Goal: Task Accomplishment & Management: Manage account settings

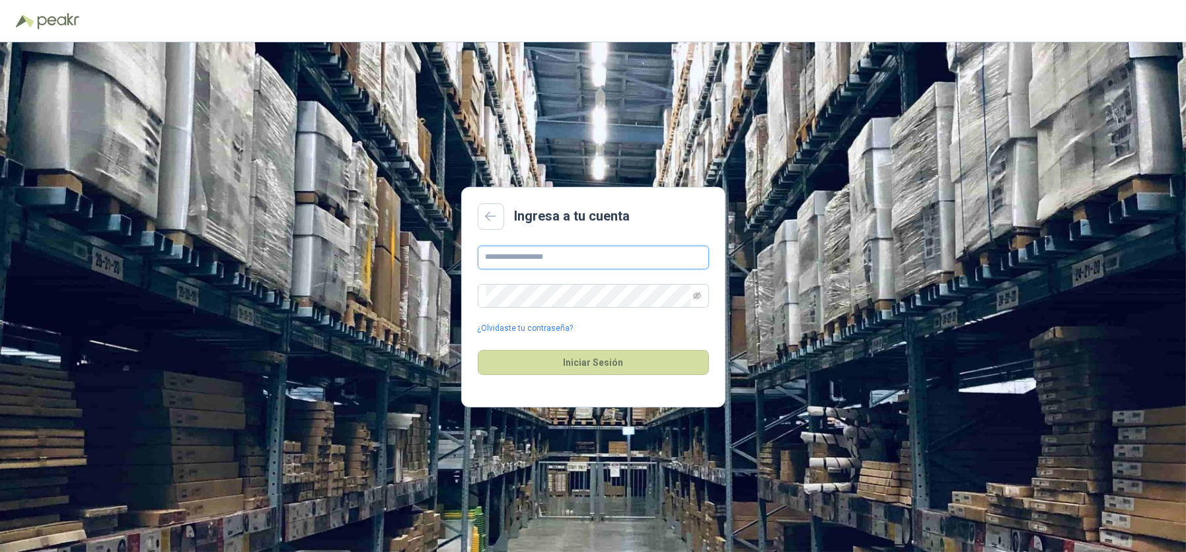
click at [601, 254] on input "text" at bounding box center [593, 258] width 231 height 24
type input "**********"
click at [559, 346] on div "Iniciar Sesión" at bounding box center [593, 362] width 231 height 57
click at [564, 358] on button "Iniciar Sesión" at bounding box center [593, 362] width 231 height 25
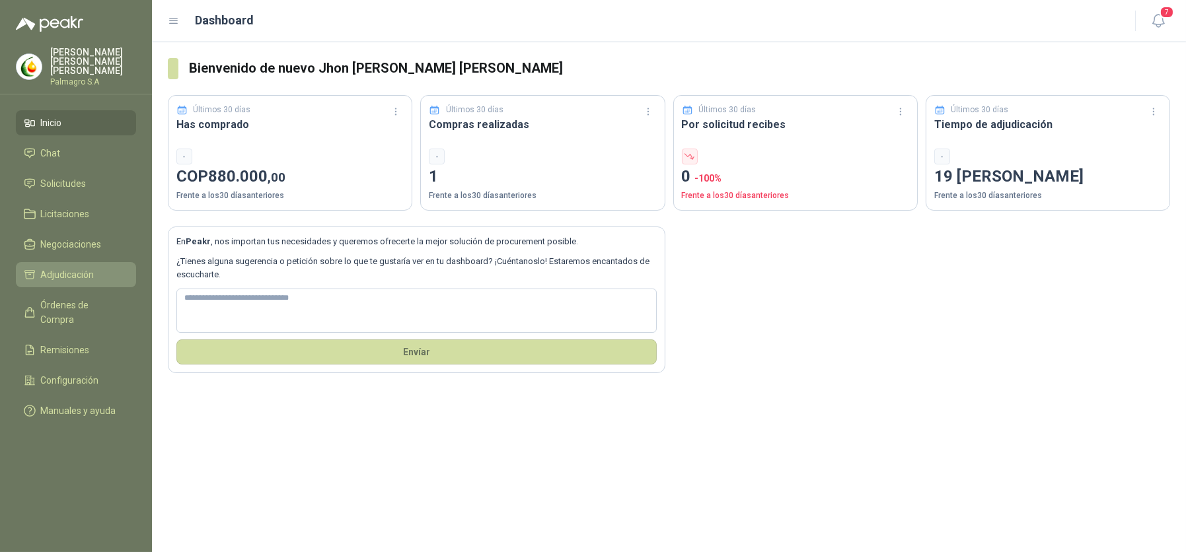
click at [65, 270] on span "Adjudicación" at bounding box center [67, 274] width 53 height 15
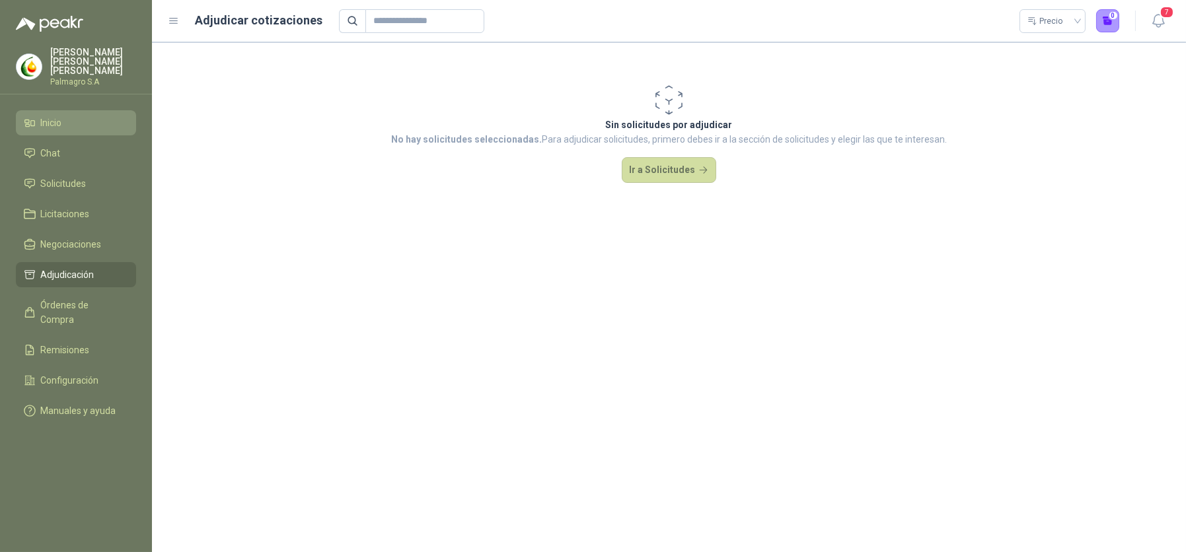
click at [65, 124] on link "Inicio" at bounding box center [76, 122] width 120 height 25
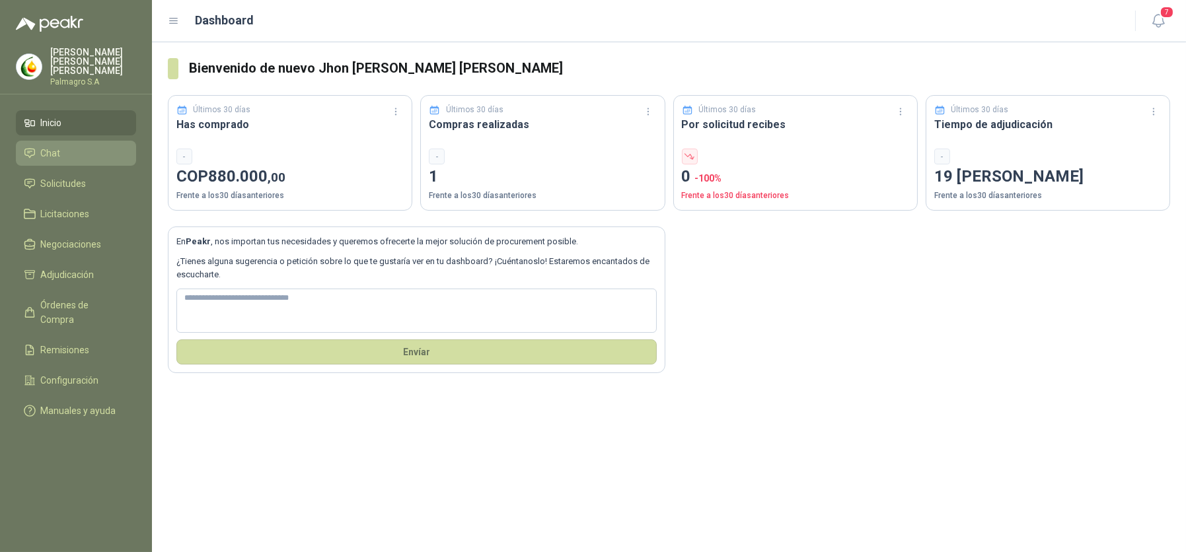
click at [58, 153] on link "Chat" at bounding box center [76, 153] width 120 height 25
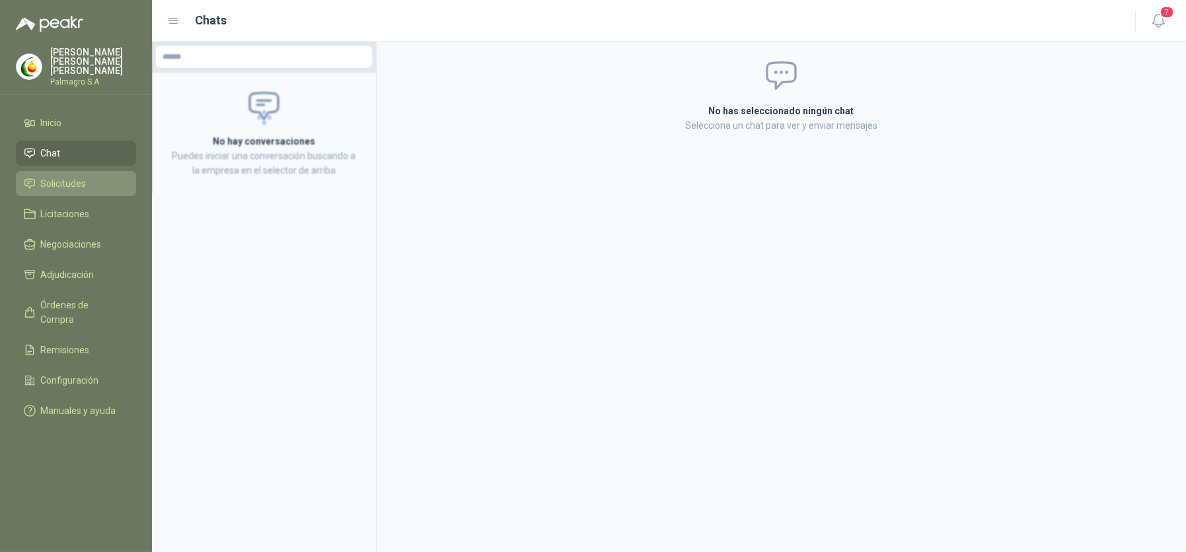
click at [57, 176] on span "Solicitudes" at bounding box center [64, 183] width 46 height 15
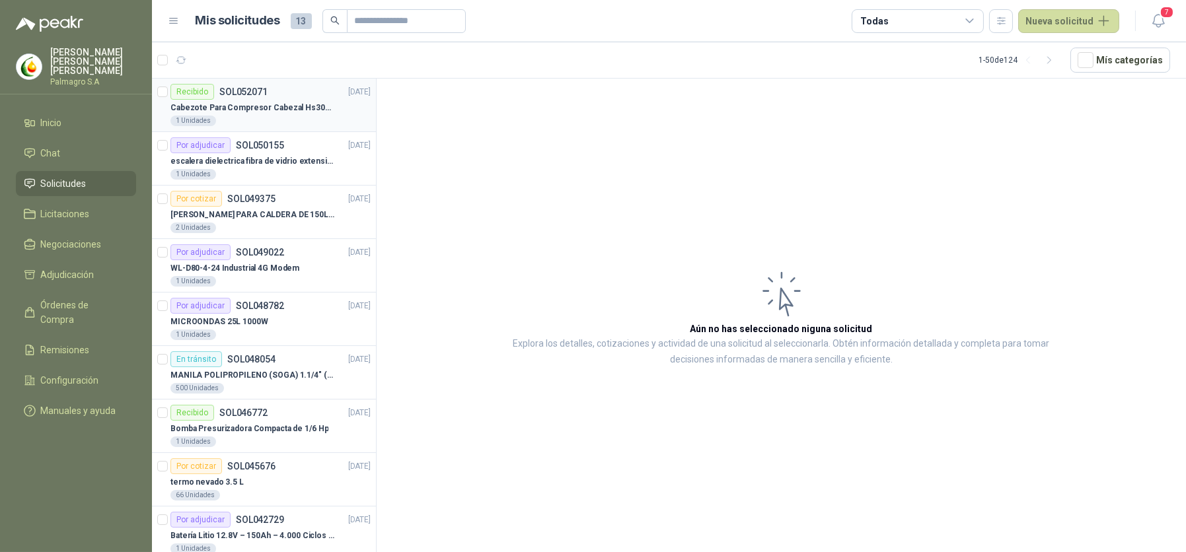
click at [285, 95] on div "Recibido SOL052071 [DATE]" at bounding box center [270, 92] width 200 height 16
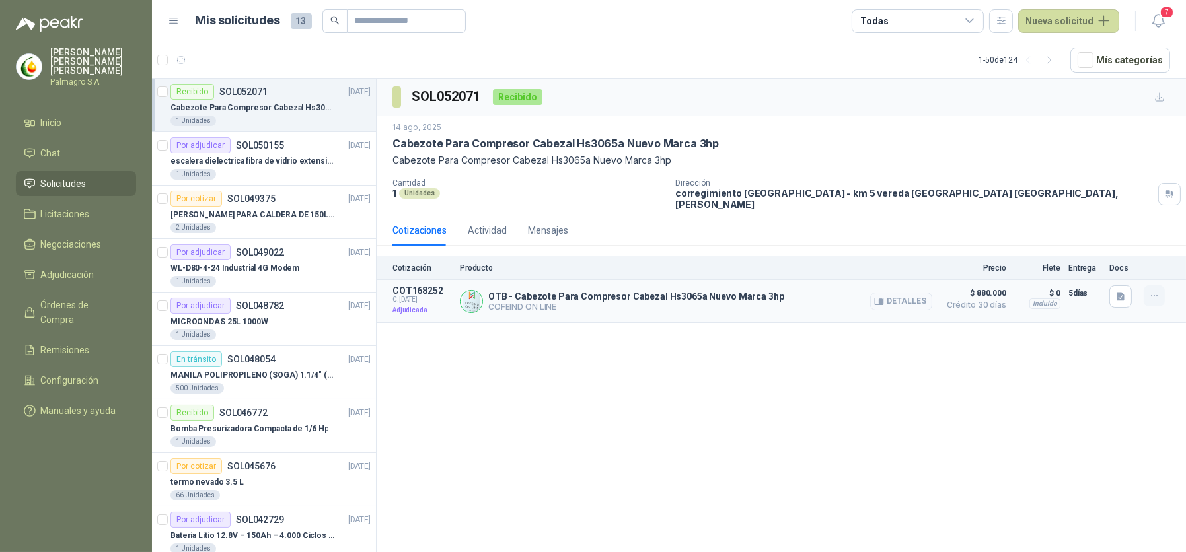
click at [1152, 293] on button "button" at bounding box center [1153, 295] width 21 height 21
click at [1029, 323] on div "SOL052071 Recibido 14 ago, 2025 Cabezote Para Compresor Cabezal Hs3065a Nuevo M…" at bounding box center [780, 318] width 809 height 478
click at [639, 291] on p "OTB - Cabezote Para Compresor Cabezal Hs3065a Nuevo Marca 3hp" at bounding box center [635, 296] width 295 height 11
drag, startPoint x: 496, startPoint y: 213, endPoint x: 532, endPoint y: 217, distance: 35.8
click at [495, 223] on div "Actividad" at bounding box center [487, 230] width 39 height 15
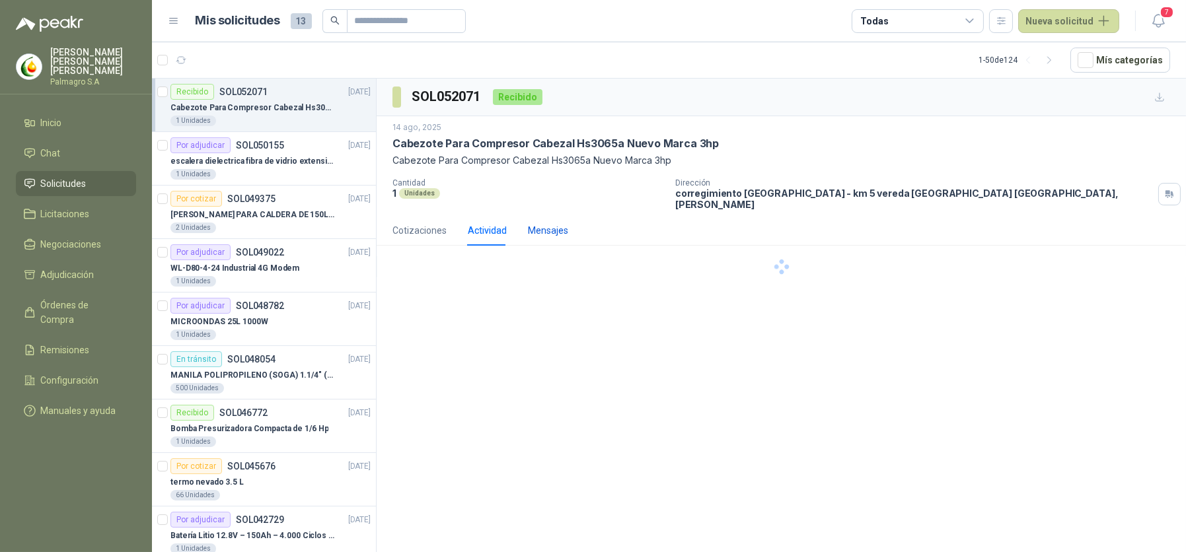
click at [537, 223] on div "Mensajes" at bounding box center [548, 230] width 40 height 15
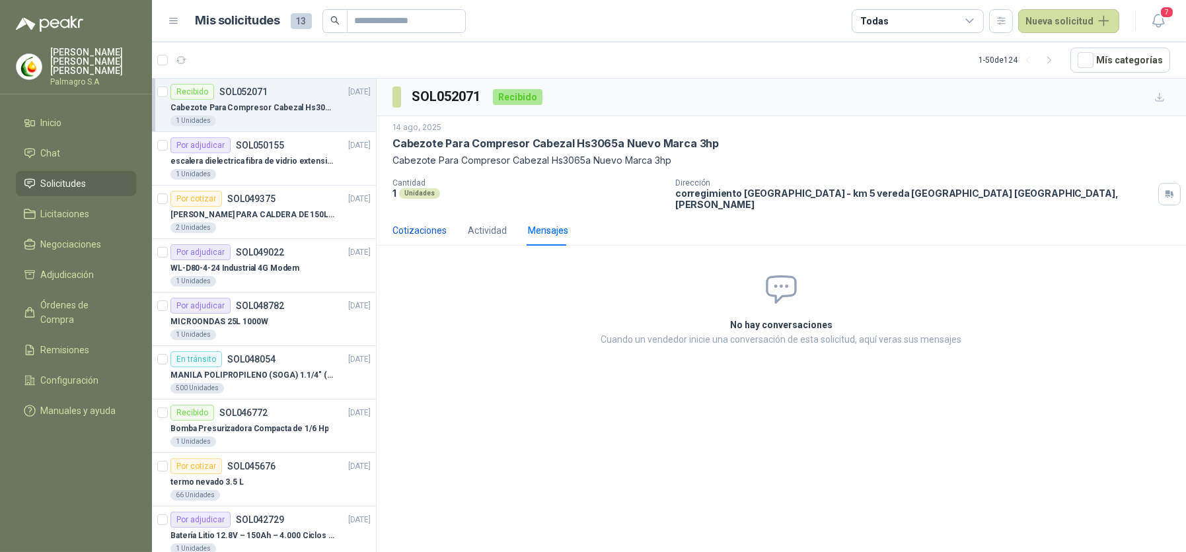
click at [440, 223] on div "Cotizaciones" at bounding box center [419, 230] width 54 height 15
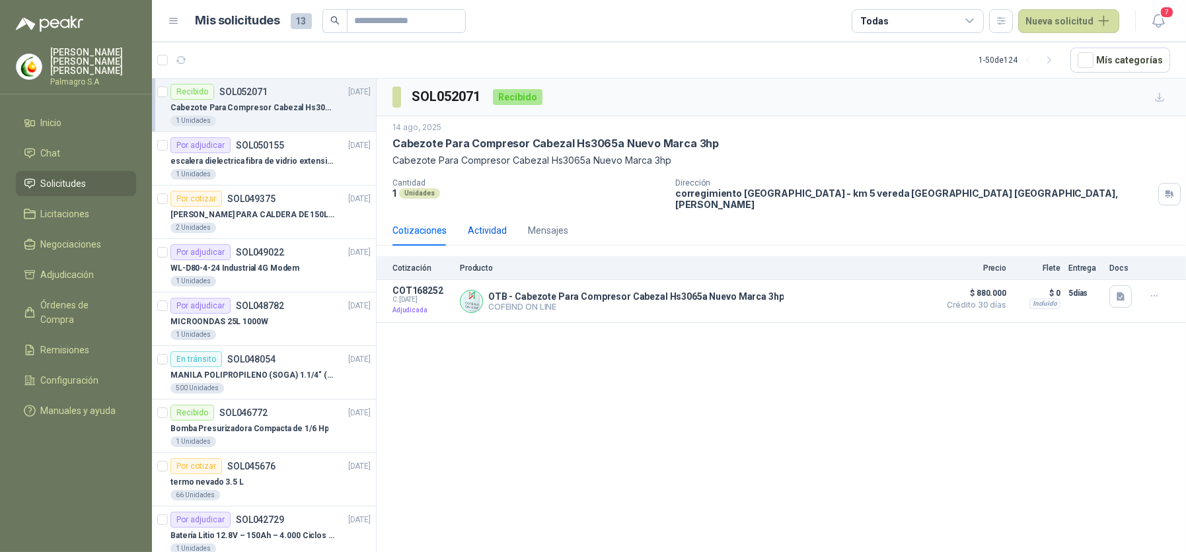
click at [488, 223] on div "Actividad" at bounding box center [487, 230] width 39 height 15
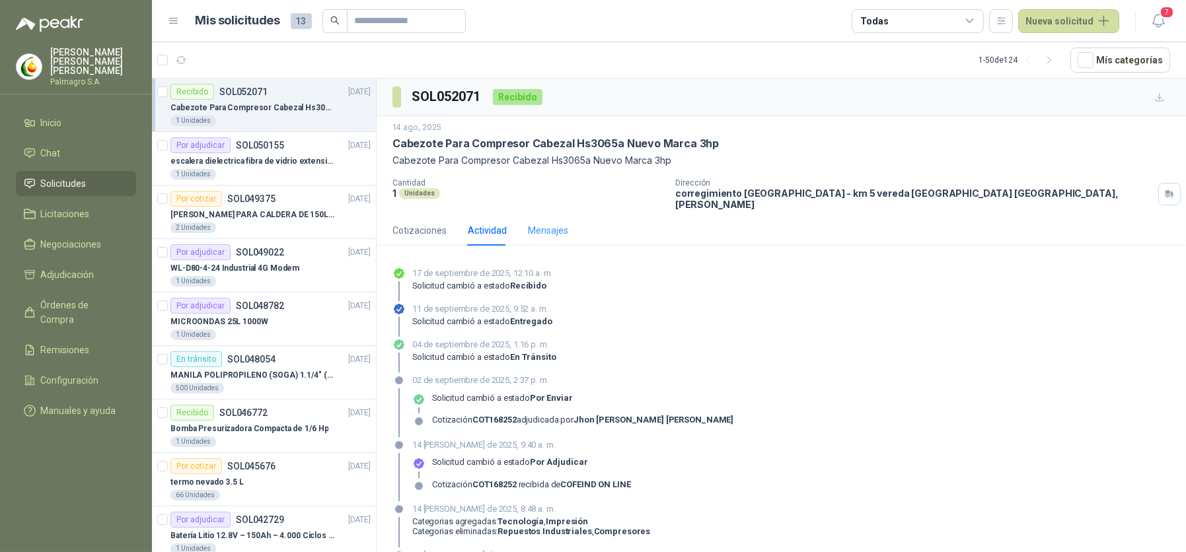
click at [544, 215] on div "Mensajes" at bounding box center [548, 230] width 40 height 30
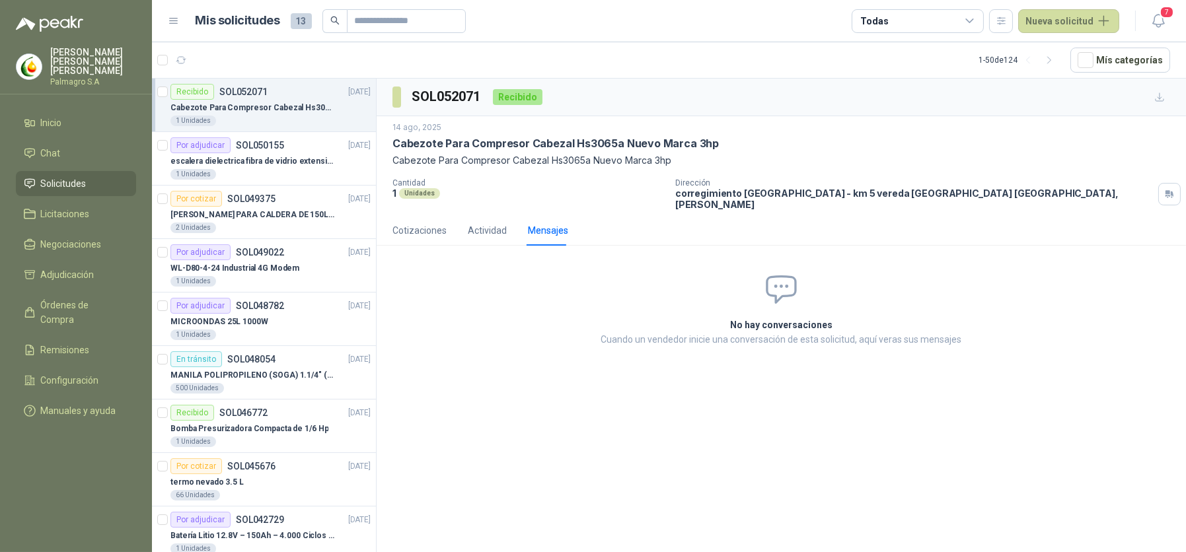
click at [65, 126] on ul "Inicio Chat Solicitudes Licitaciones Negociaciones Adjudicación Órdenes de Comp…" at bounding box center [76, 269] width 152 height 318
click at [62, 121] on link "Inicio" at bounding box center [76, 122] width 120 height 25
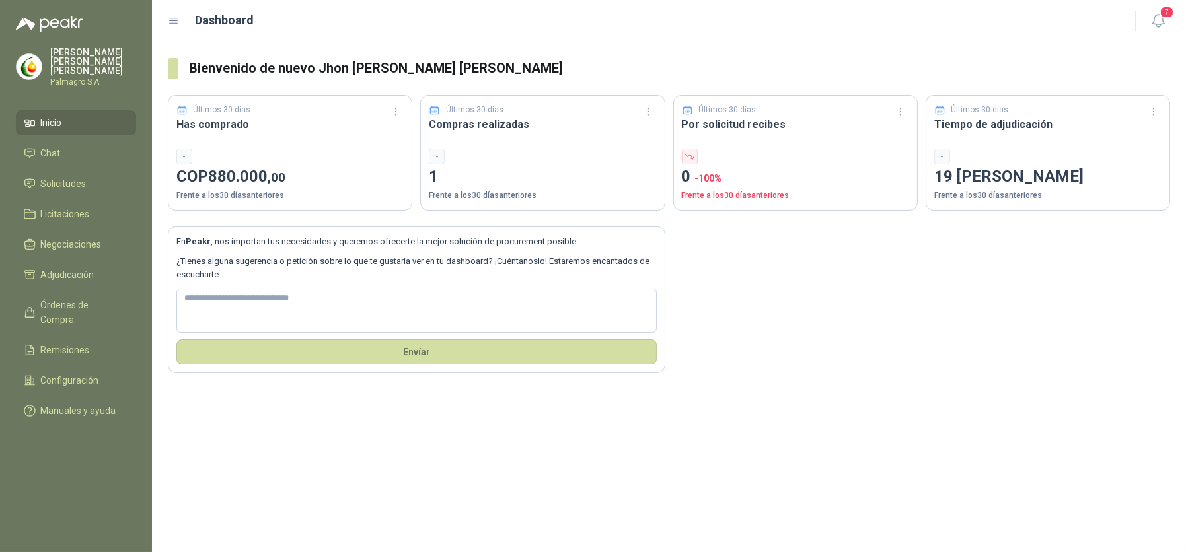
click at [47, 122] on link "Inicio" at bounding box center [76, 122] width 120 height 25
click at [40, 141] on link "Chat" at bounding box center [76, 153] width 120 height 25
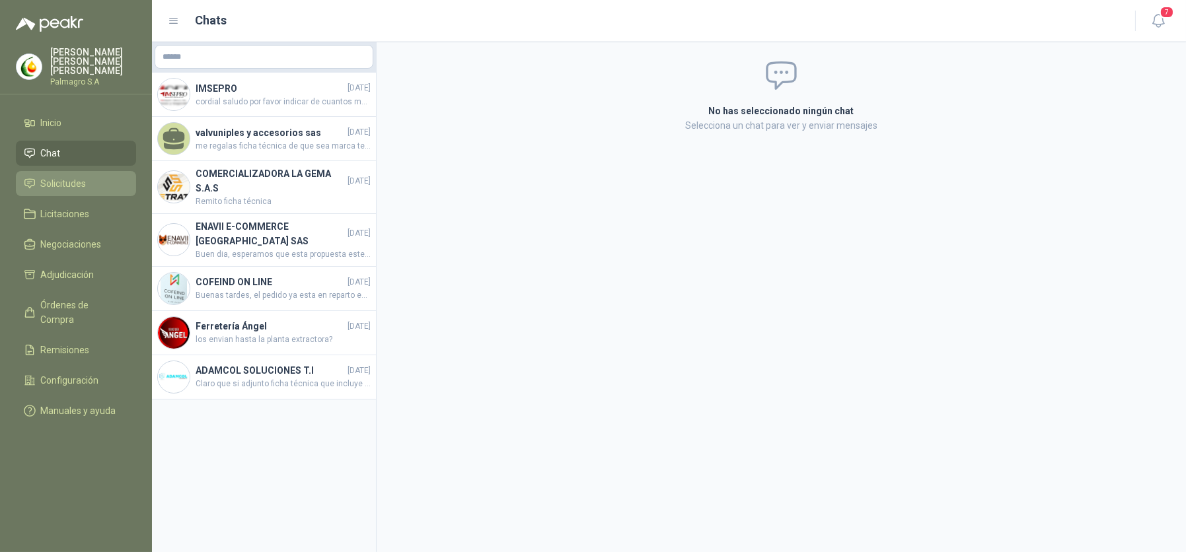
click at [51, 178] on span "Solicitudes" at bounding box center [64, 183] width 46 height 15
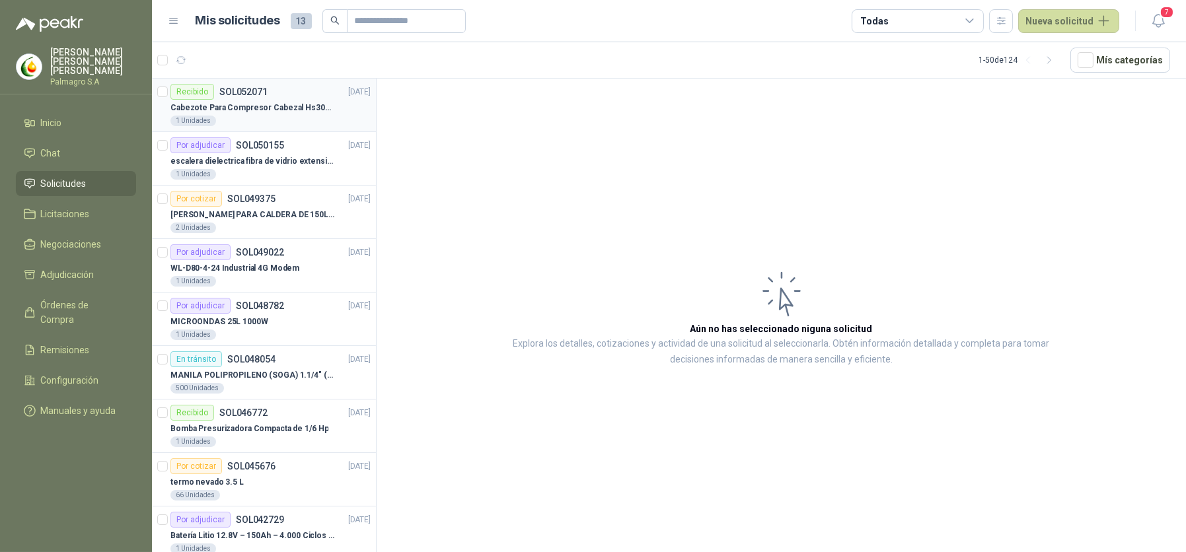
click at [271, 96] on div "Recibido SOL052071 [DATE]" at bounding box center [270, 92] width 200 height 16
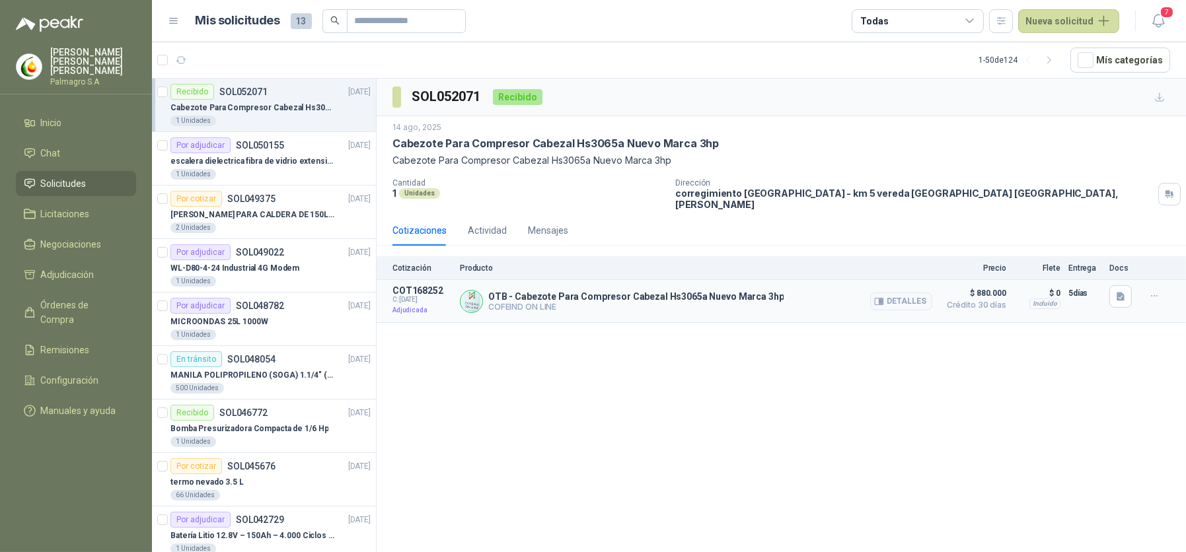
click at [407, 304] on p "Adjudicada" at bounding box center [421, 310] width 59 height 13
click at [787, 299] on div "OTB - Cabezote Para Compresor Cabezal Hs3065a Nuevo Marca 3hp COFEIND ON LINE D…" at bounding box center [696, 301] width 472 height 32
click at [902, 296] on button "Detalles" at bounding box center [901, 302] width 62 height 18
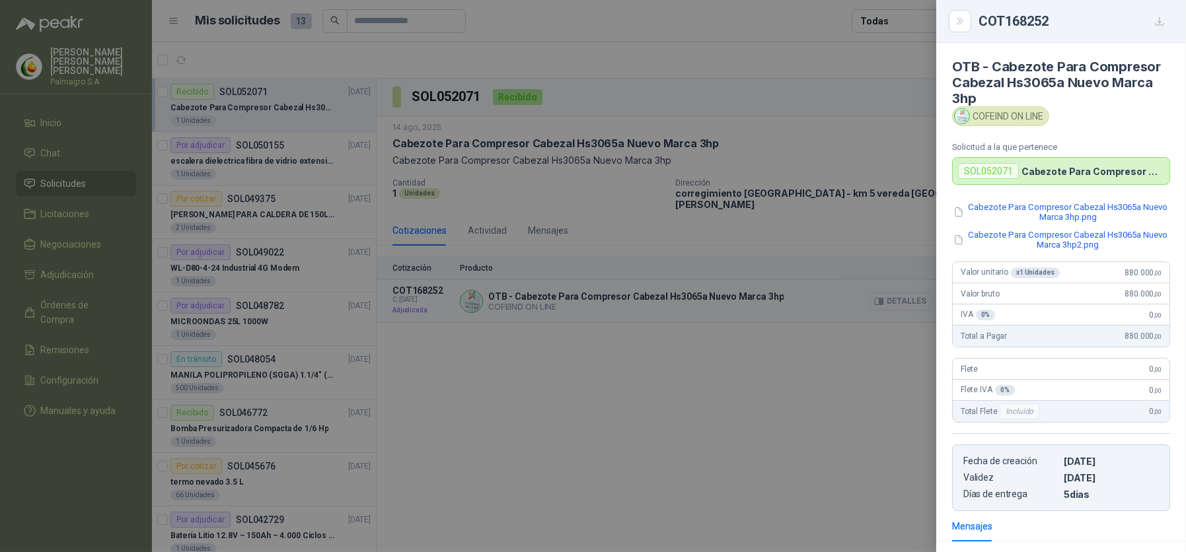
scroll to position [174, 0]
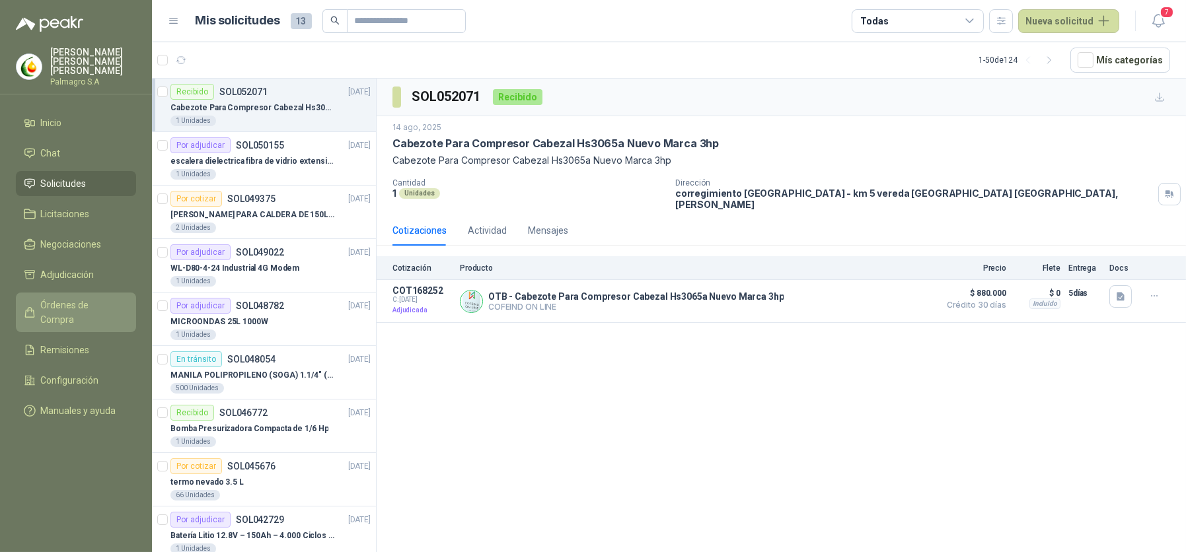
click at [83, 298] on span "Órdenes de Compra" at bounding box center [82, 312] width 83 height 29
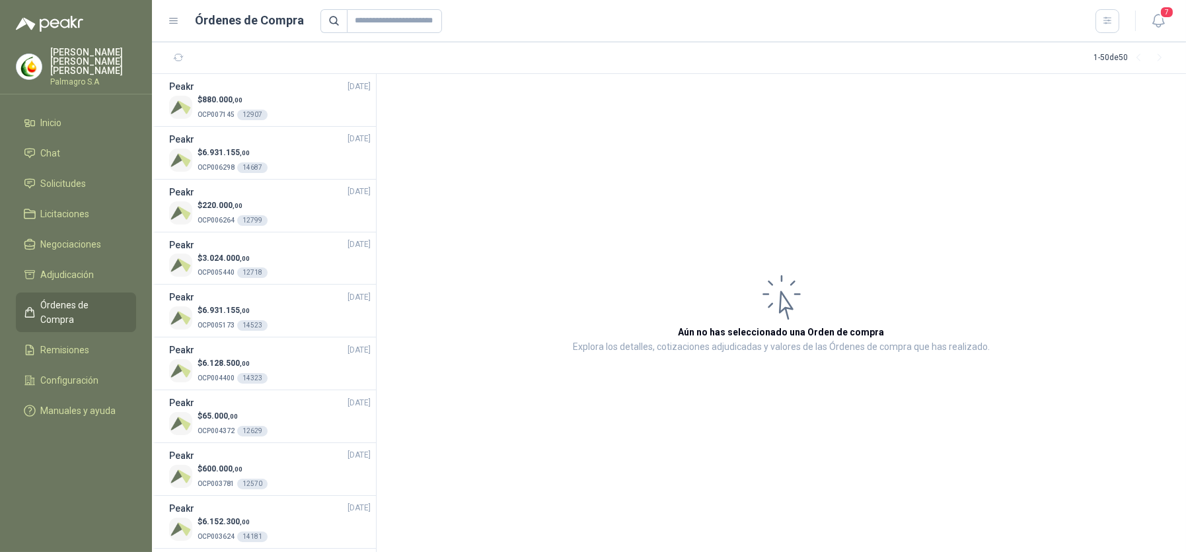
click at [79, 278] on ul "Inicio Chat Solicitudes Licitaciones Negociaciones Adjudicación Órdenes de Comp…" at bounding box center [76, 269] width 152 height 318
click at [74, 267] on span "Adjudicación" at bounding box center [67, 274] width 53 height 15
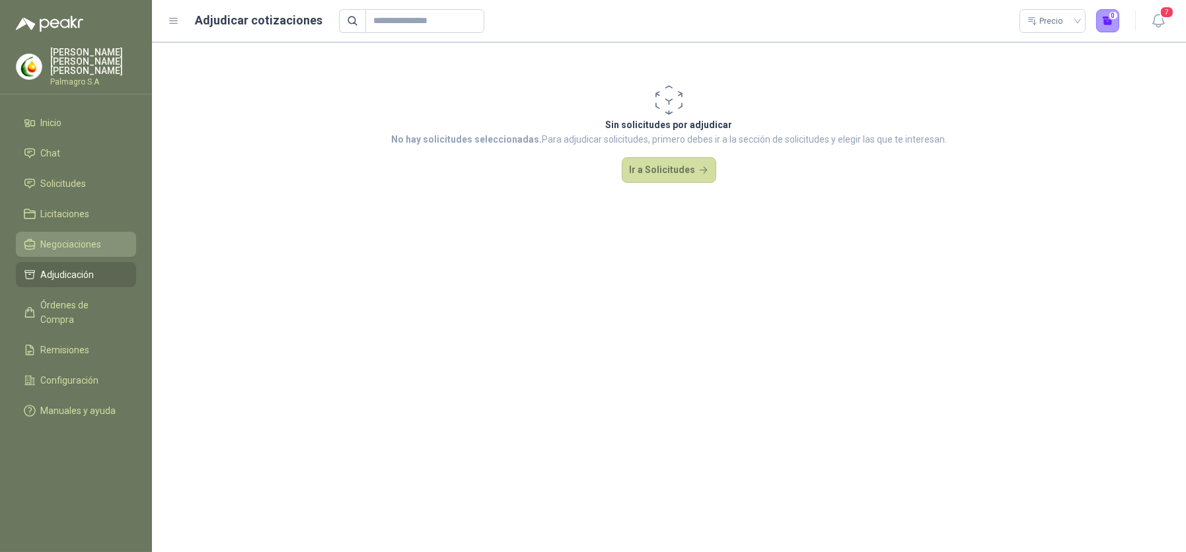
click at [69, 237] on span "Negociaciones" at bounding box center [71, 244] width 61 height 15
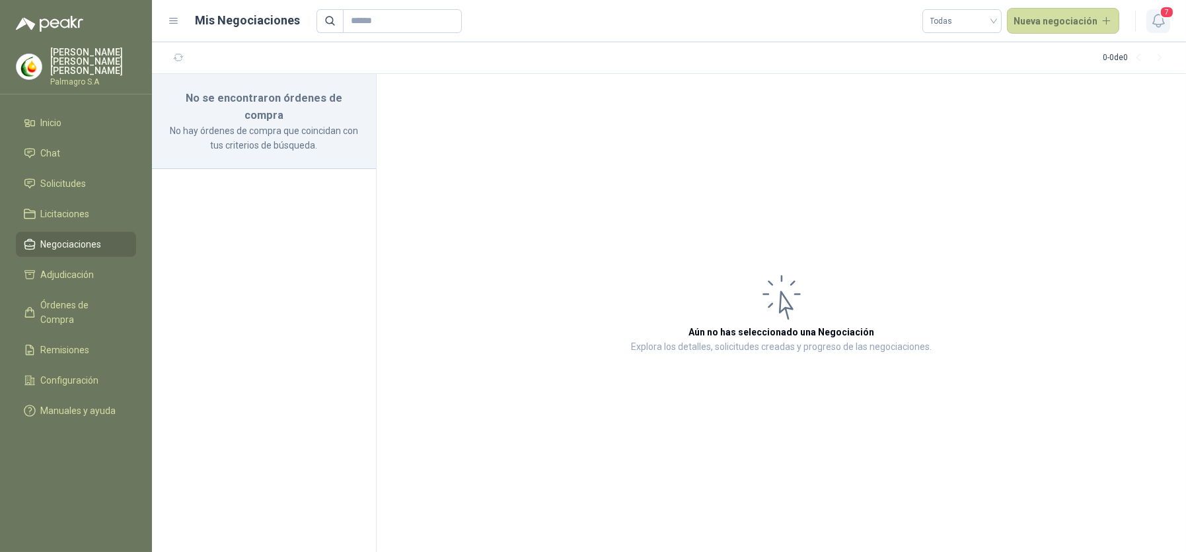
click at [1152, 24] on icon "button" at bounding box center [1158, 21] width 17 height 17
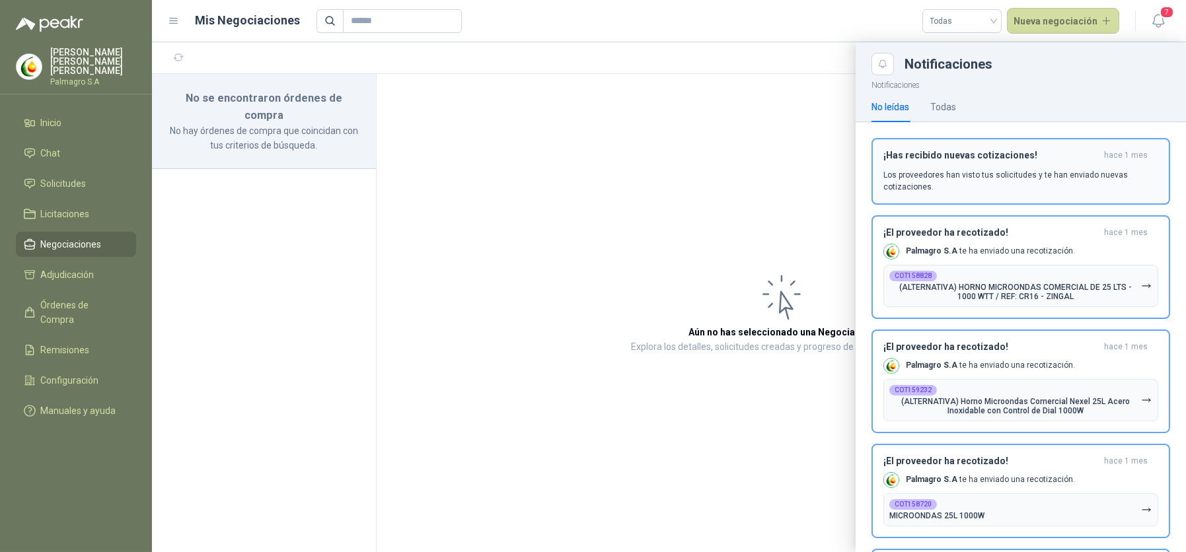
click at [1043, 188] on p "Los proveedores han visto tus solicitudes y te han enviado nuevas cotizaciones." at bounding box center [1020, 181] width 275 height 24
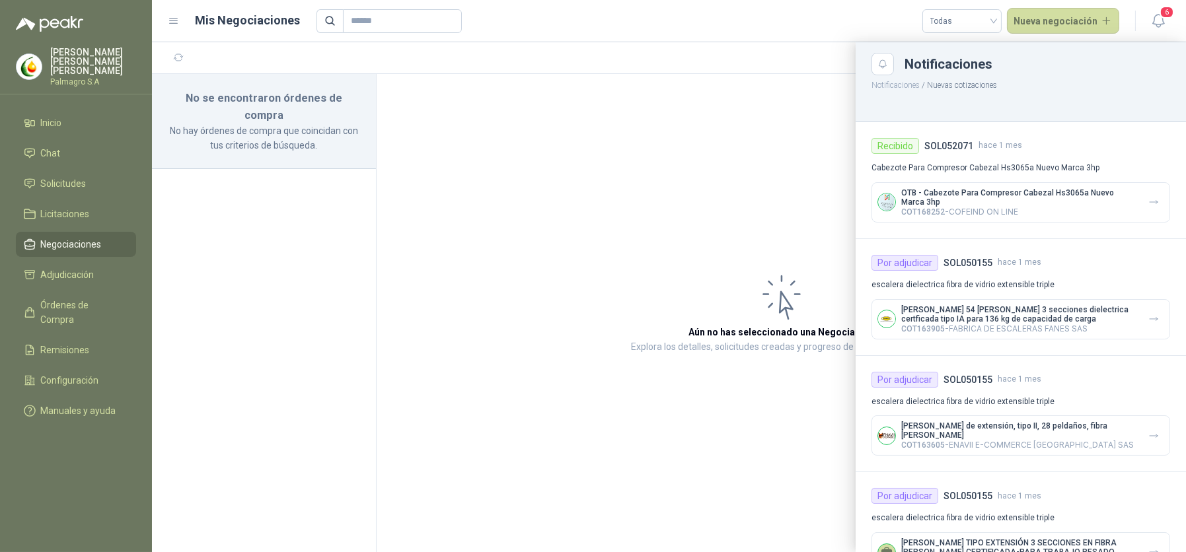
click at [1075, 200] on p "OTB - Cabezote Para Compresor Cabezal Hs3065a Nuevo Marca 3hp" at bounding box center [1019, 197] width 236 height 18
click at [1131, 195] on div "OTB - Cabezote Para Compresor Cabezal Hs3065a Nuevo Marca 3hp COT168252 - COFEI…" at bounding box center [1020, 202] width 299 height 40
click at [1148, 203] on icon "button" at bounding box center [1153, 202] width 11 height 11
